Goal: Task Accomplishment & Management: Complete application form

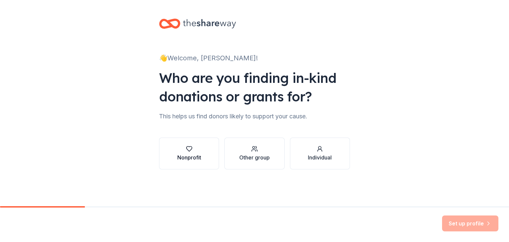
click at [200, 148] on div "button" at bounding box center [189, 149] width 24 height 7
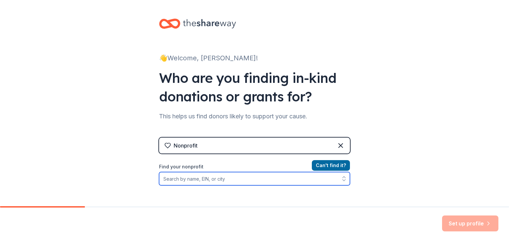
click at [166, 178] on input "Find your nonprofit" at bounding box center [254, 178] width 191 height 13
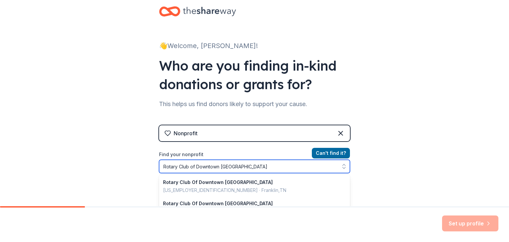
type input "Rotary Club of Downtown Inverness"
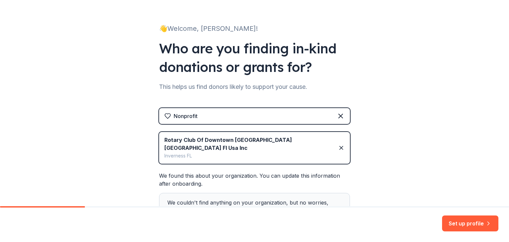
scroll to position [81, 0]
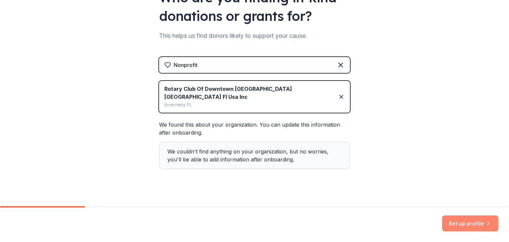
click at [472, 221] on button "Set up profile" at bounding box center [470, 224] width 56 height 16
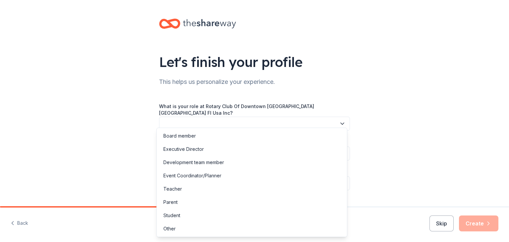
click at [168, 117] on button "button" at bounding box center [254, 124] width 191 height 14
click at [186, 137] on div "Board member" at bounding box center [179, 136] width 32 height 8
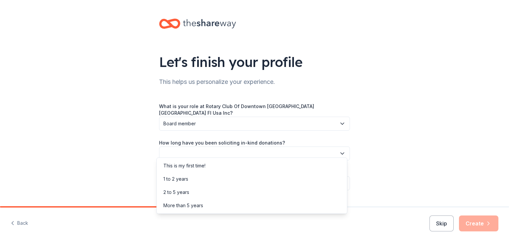
click at [170, 150] on button "button" at bounding box center [254, 154] width 191 height 14
click at [182, 177] on div "1 to 2 years" at bounding box center [175, 179] width 25 height 8
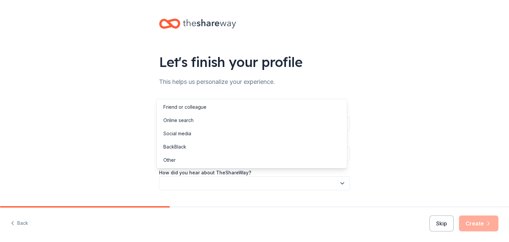
click at [340, 180] on icon "button" at bounding box center [342, 183] width 7 height 7
click at [202, 105] on div "Friend or colleague" at bounding box center [184, 107] width 43 height 8
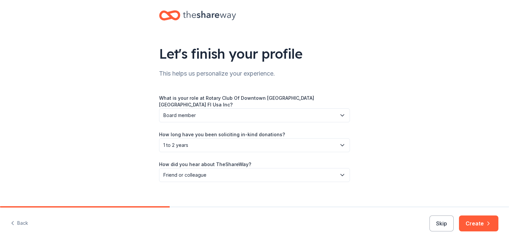
scroll to position [10, 0]
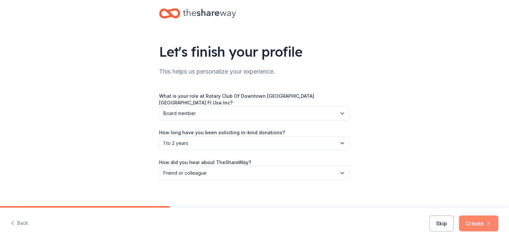
click at [478, 220] on button "Create" at bounding box center [478, 224] width 39 height 16
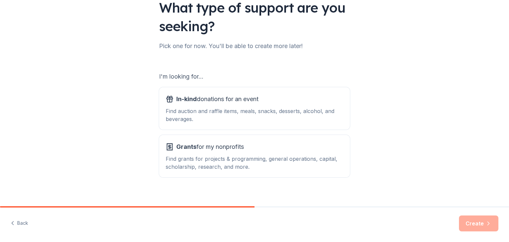
scroll to position [55, 0]
click at [272, 98] on div "In-kind donations for an event" at bounding box center [255, 99] width 178 height 11
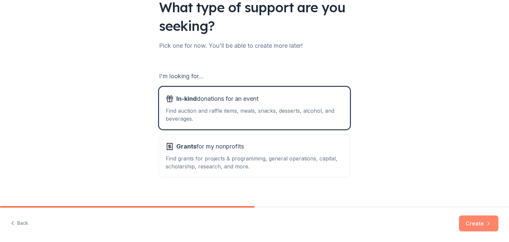
click at [487, 224] on icon "button" at bounding box center [488, 223] width 7 height 7
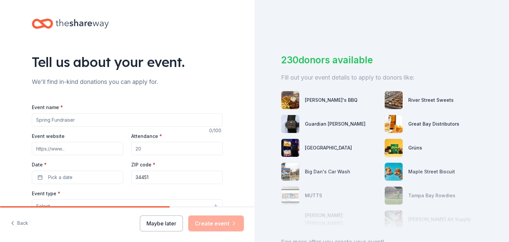
click at [37, 120] on input "Event name *" at bounding box center [127, 119] width 191 height 13
type input "Olde Fashion Christmas event"
click at [35, 149] on input "Event website" at bounding box center [78, 148] width 92 height 13
click at [141, 148] on input "Attendance *" at bounding box center [177, 148] width 92 height 13
click at [142, 148] on input "Attendance *" at bounding box center [177, 148] width 92 height 13
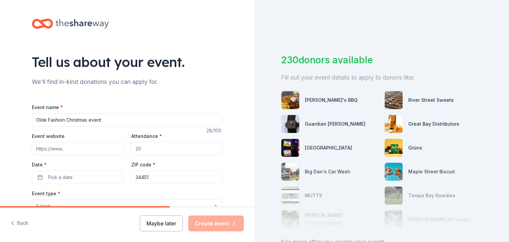
click at [138, 148] on input "Attendance *" at bounding box center [177, 148] width 92 height 13
click at [212, 149] on input "Attendance *" at bounding box center [177, 148] width 92 height 13
drag, startPoint x: 214, startPoint y: 148, endPoint x: 137, endPoint y: 153, distance: 77.1
click at [209, 149] on input "Attendance *" at bounding box center [177, 148] width 92 height 13
click at [62, 149] on input "Event website" at bounding box center [78, 148] width 92 height 13
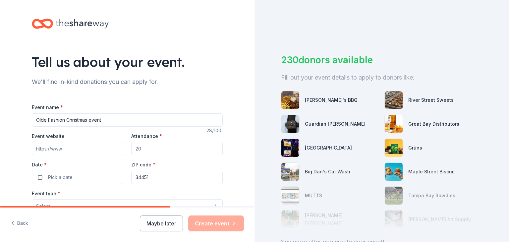
click at [66, 150] on input "Event website" at bounding box center [78, 148] width 92 height 13
click at [63, 149] on input "Event website" at bounding box center [78, 148] width 92 height 13
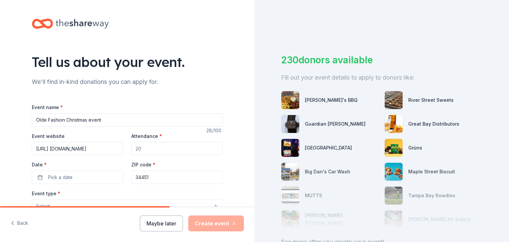
type input "https://www.rotaryclubof downtowninverness.com"
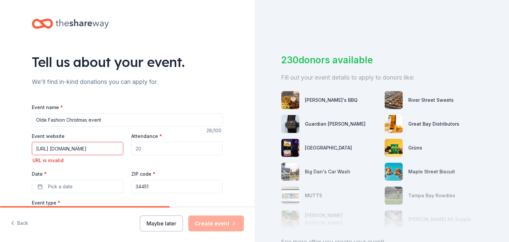
click at [141, 149] on input "Attendance *" at bounding box center [177, 148] width 92 height 13
click at [140, 149] on input "Attendance *" at bounding box center [177, 148] width 92 height 13
click at [36, 187] on button "Pick a date" at bounding box center [78, 186] width 92 height 13
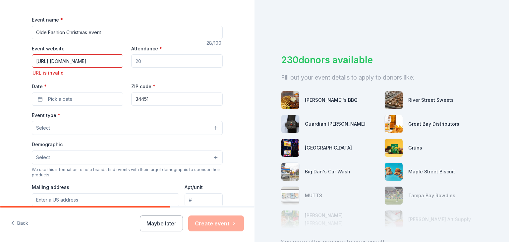
scroll to position [88, 0]
click at [37, 97] on button "Pick a date" at bounding box center [78, 98] width 92 height 13
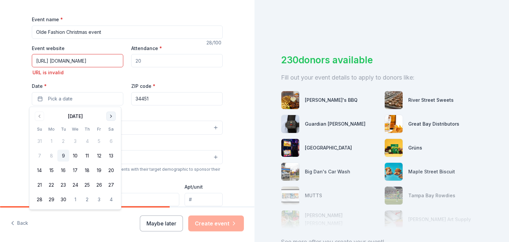
click at [110, 116] on button "Go to next month" at bounding box center [110, 116] width 9 height 9
click at [112, 197] on button "29" at bounding box center [111, 200] width 12 height 12
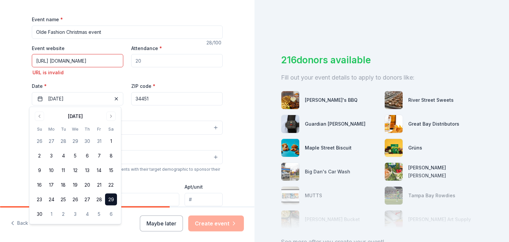
drag, startPoint x: 236, startPoint y: 161, endPoint x: 236, endPoint y: 135, distance: 25.9
click at [236, 161] on div "Tell us about your event. We'll find in-kind donations you can apply for. Event…" at bounding box center [127, 137] width 255 height 451
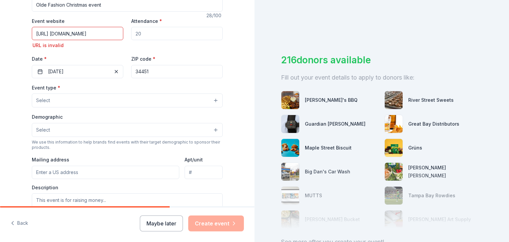
scroll to position [116, 0]
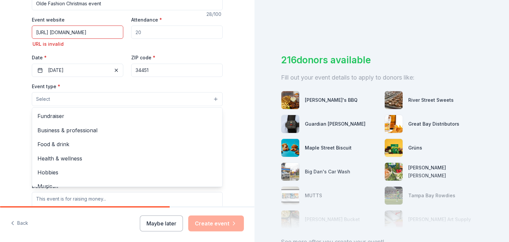
click at [210, 98] on button "Select" at bounding box center [127, 99] width 191 height 14
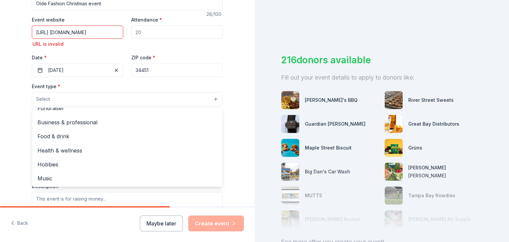
scroll to position [0, 0]
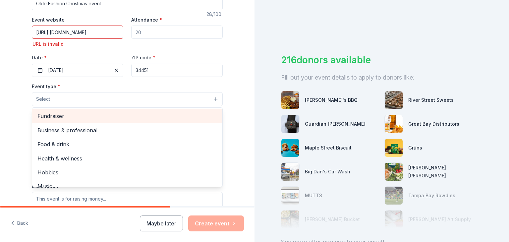
click at [56, 118] on span "Fundraiser" at bounding box center [127, 116] width 180 height 9
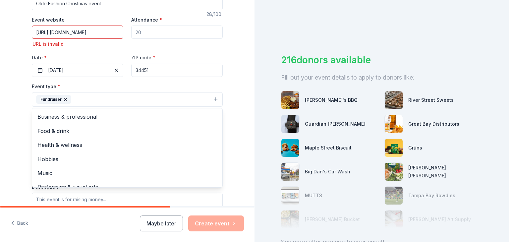
scroll to position [8, 0]
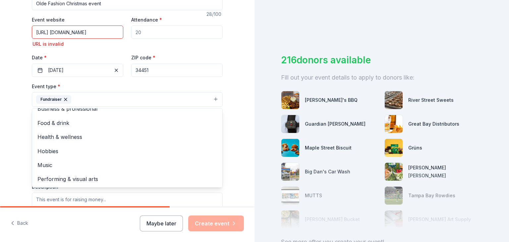
click at [228, 177] on div "Tell us about your event. We'll find in-kind donations you can apply for. Event…" at bounding box center [127, 109] width 212 height 451
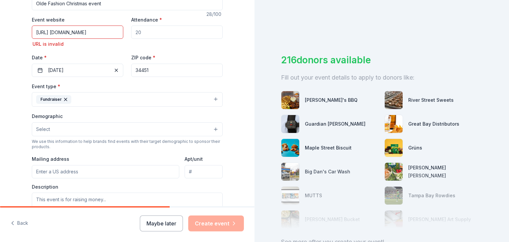
click at [37, 172] on input "Mailing address" at bounding box center [106, 171] width 148 height 13
type input "1600 West Spring Meadow Loop, Lecanto, FL, 34461"
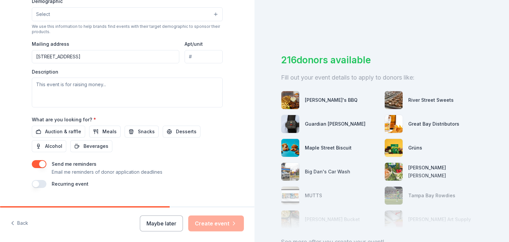
scroll to position [234, 0]
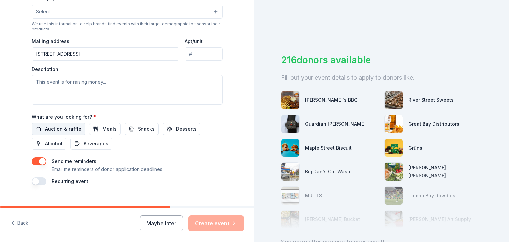
click at [50, 127] on span "Auction & raffle" at bounding box center [63, 129] width 36 height 8
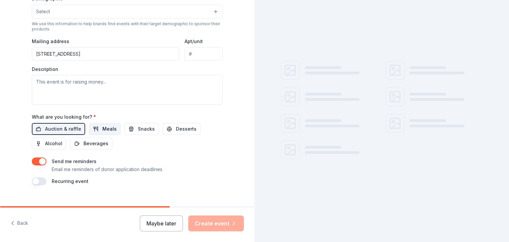
click at [103, 126] on span "Meals" at bounding box center [109, 129] width 14 height 8
click at [138, 129] on span "Snacks" at bounding box center [146, 129] width 17 height 8
click at [176, 129] on span "Desserts" at bounding box center [186, 129] width 21 height 8
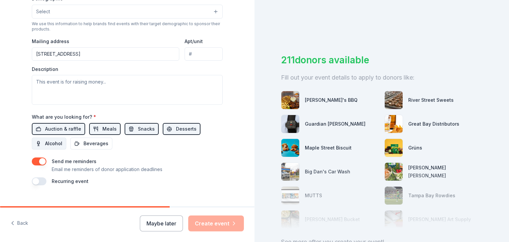
click at [53, 145] on span "Alcohol" at bounding box center [53, 144] width 17 height 8
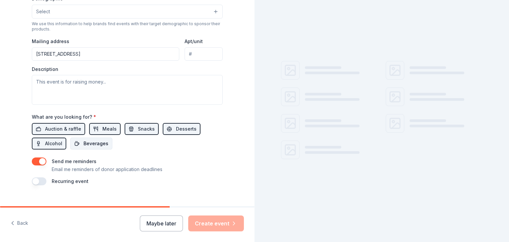
click at [87, 143] on span "Beverages" at bounding box center [96, 144] width 25 height 8
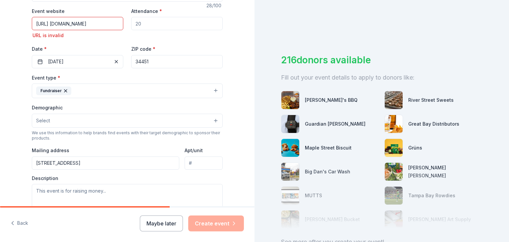
scroll to position [123, 0]
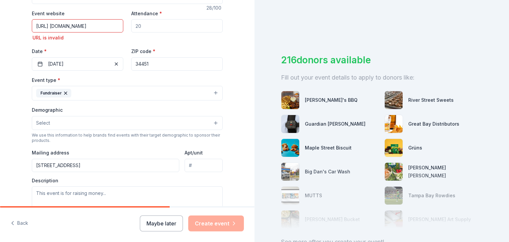
click at [213, 122] on button "Select" at bounding box center [127, 123] width 191 height 14
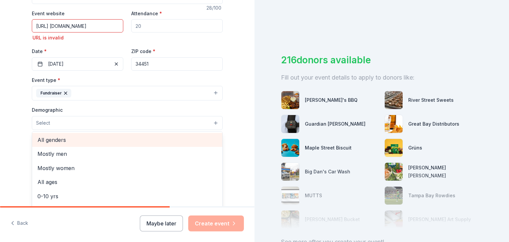
click at [58, 139] on span "All genders" at bounding box center [127, 140] width 180 height 9
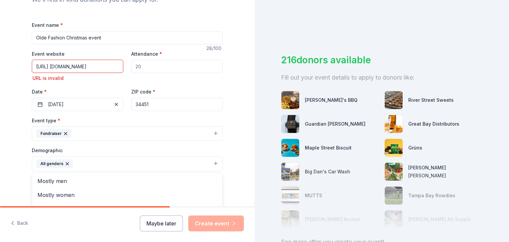
scroll to position [78, 0]
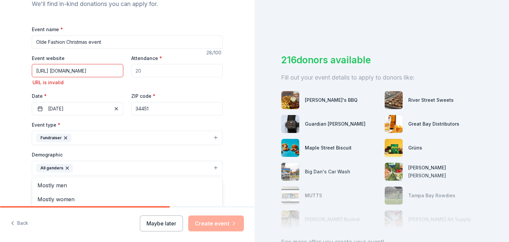
click at [116, 71] on div "Event name * Olde Fashion Christmas event 28 /100 Event website https://www.rot…" at bounding box center [127, 183] width 191 height 317
click at [115, 72] on input "https://www.rotaryclubof downtowninverness.com" at bounding box center [78, 70] width 92 height 13
click at [106, 70] on input "https://www.downtowninverness.com" at bounding box center [78, 70] width 92 height 13
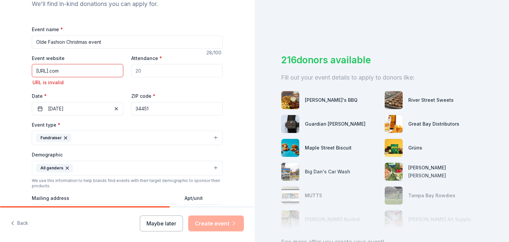
click at [119, 71] on input "https://www.downtowninvernessrotary..com" at bounding box center [78, 70] width 92 height 13
type input "https://www.downtowninvernessrotary.org"
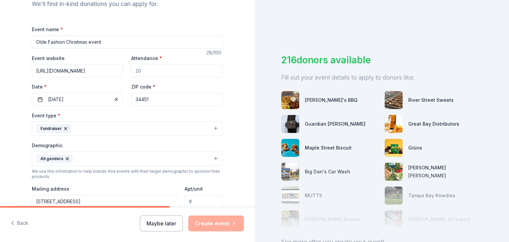
click at [138, 71] on input "Attendance *" at bounding box center [177, 70] width 92 height 13
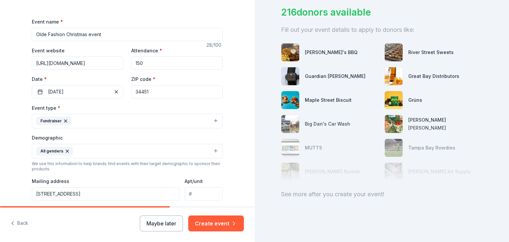
scroll to position [88, 0]
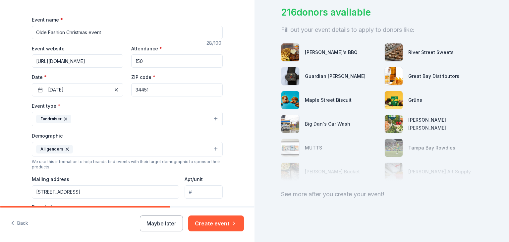
type input "150"
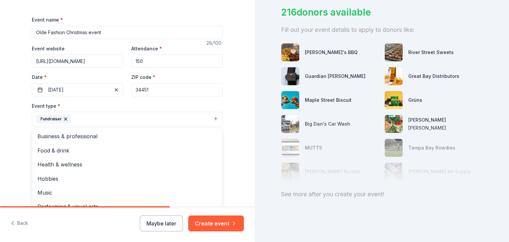
click at [205, 118] on button "Fundraiser" at bounding box center [127, 119] width 191 height 15
click at [260, 157] on div "Tell us about your event. We'll find in-kind donations you can apply for. Event…" at bounding box center [254, 121] width 509 height 242
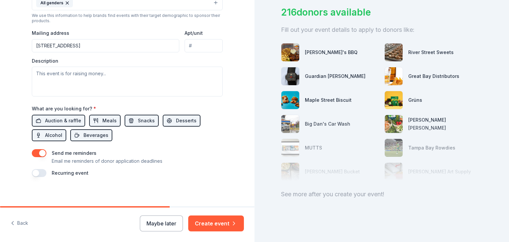
scroll to position [236, 0]
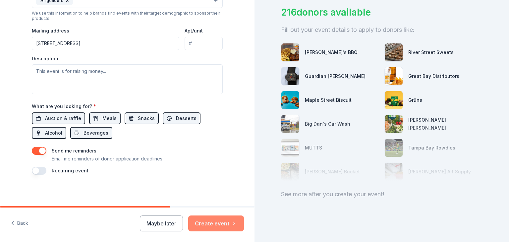
click at [223, 222] on button "Create event" at bounding box center [216, 224] width 56 height 16
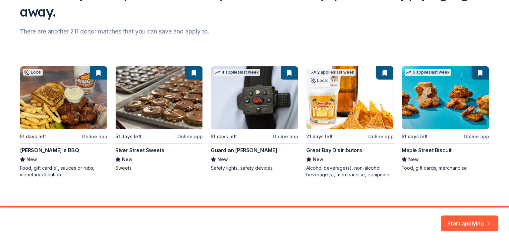
scroll to position [73, 0]
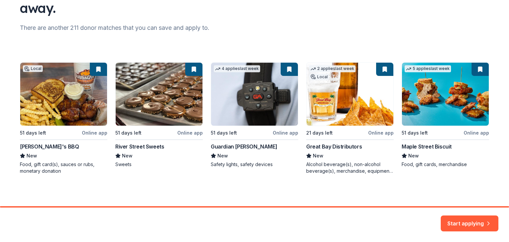
click at [38, 146] on div "Local 51 days left Online app Bubbaque's BBQ New Food, gift card(s), sauces or …" at bounding box center [255, 118] width 470 height 112
click at [477, 218] on button "Start applying" at bounding box center [470, 220] width 58 height 16
click at [488, 220] on div "Start applying" at bounding box center [470, 224] width 58 height 16
click at [451, 219] on div "Start applying" at bounding box center [470, 224] width 58 height 16
click at [381, 67] on div "Local 51 days left Online app Bubbaque's BBQ New Food, gift card(s), sauces or …" at bounding box center [255, 118] width 470 height 112
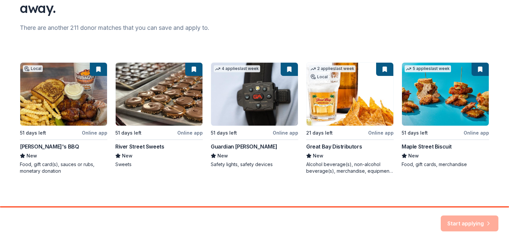
click at [385, 72] on div "Local 51 days left Online app Bubbaque's BBQ New Food, gift card(s), sauces or …" at bounding box center [255, 118] width 470 height 112
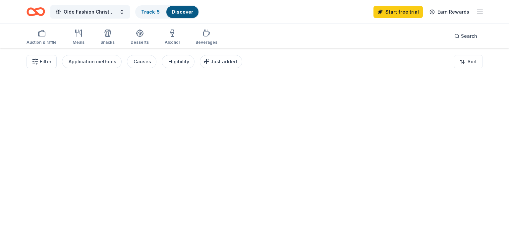
click at [384, 81] on div at bounding box center [254, 145] width 509 height 194
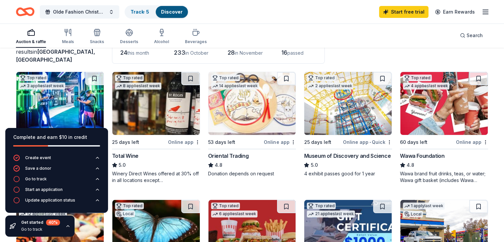
scroll to position [72, 0]
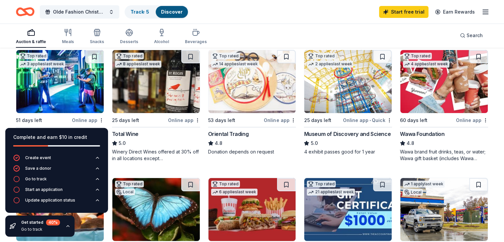
click at [465, 119] on div "Online app" at bounding box center [472, 120] width 32 height 8
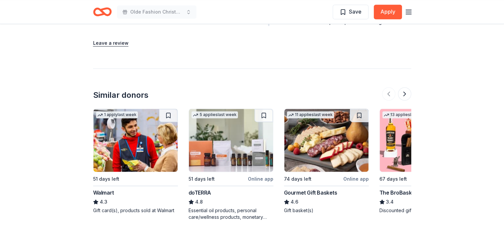
scroll to position [867, 0]
click at [263, 174] on div "Online app" at bounding box center [261, 178] width 26 height 8
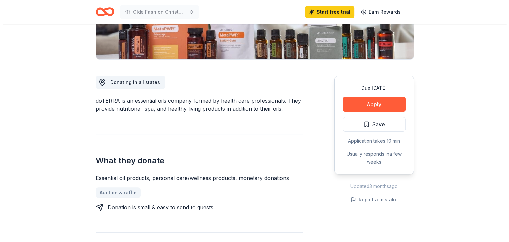
scroll to position [143, 0]
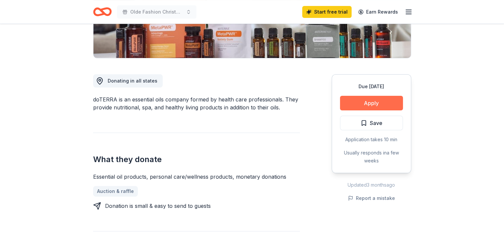
click at [372, 101] on button "Apply" at bounding box center [371, 103] width 63 height 15
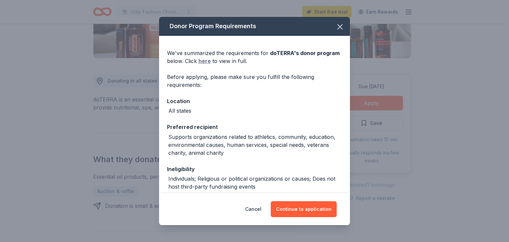
click at [205, 60] on link "here" at bounding box center [205, 61] width 12 height 8
